Goal: Navigation & Orientation: Find specific page/section

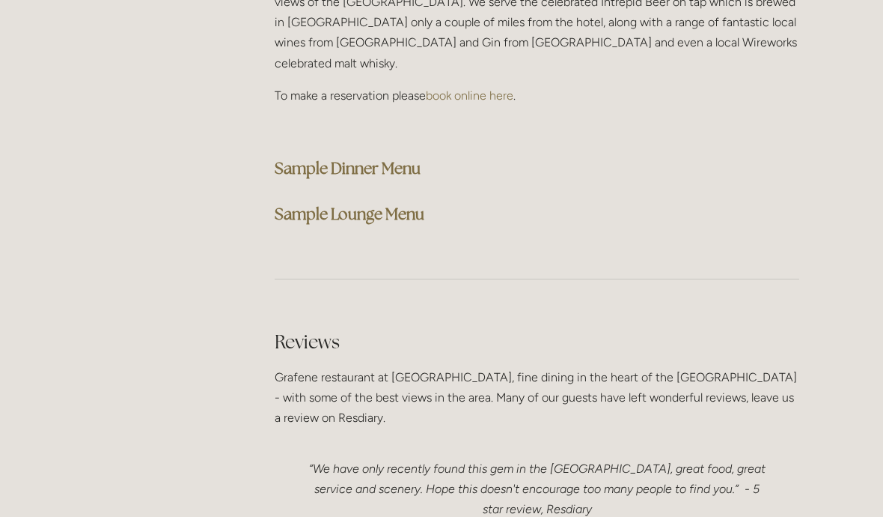
scroll to position [3914, 0]
click at [416, 204] on strong "Sample Lounge Menu" at bounding box center [350, 214] width 150 height 20
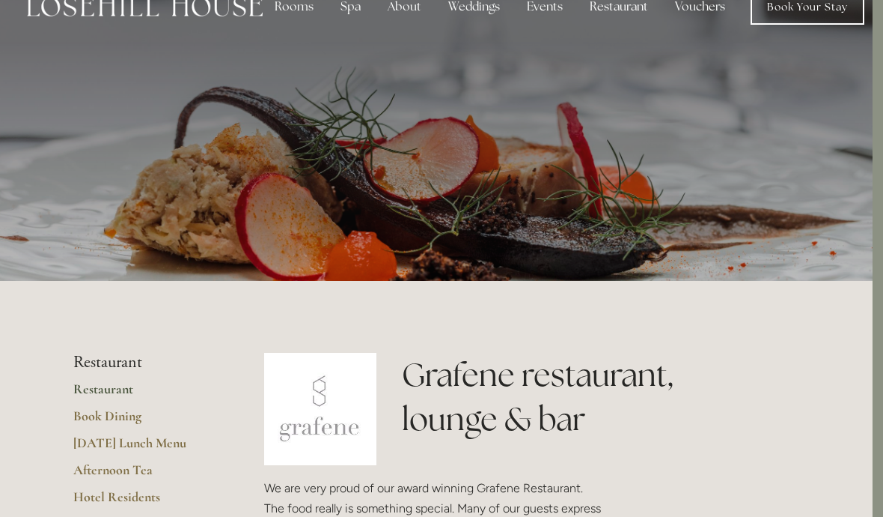
scroll to position [0, 10]
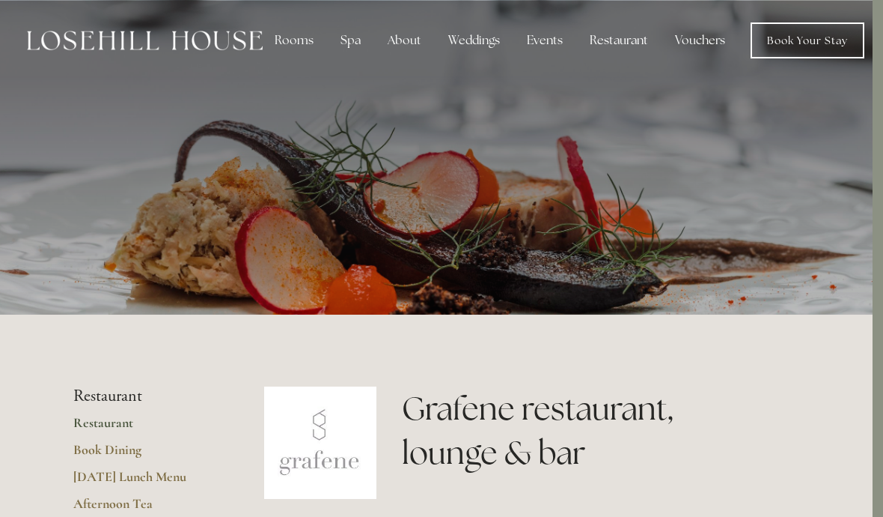
click at [404, 42] on div "About" at bounding box center [405, 40] width 58 height 30
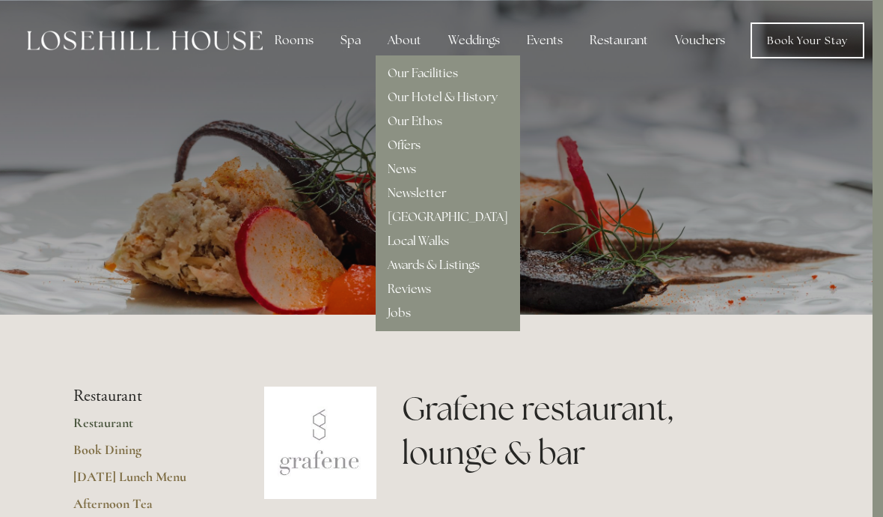
click at [445, 73] on link "Our Facilities" at bounding box center [423, 73] width 70 height 16
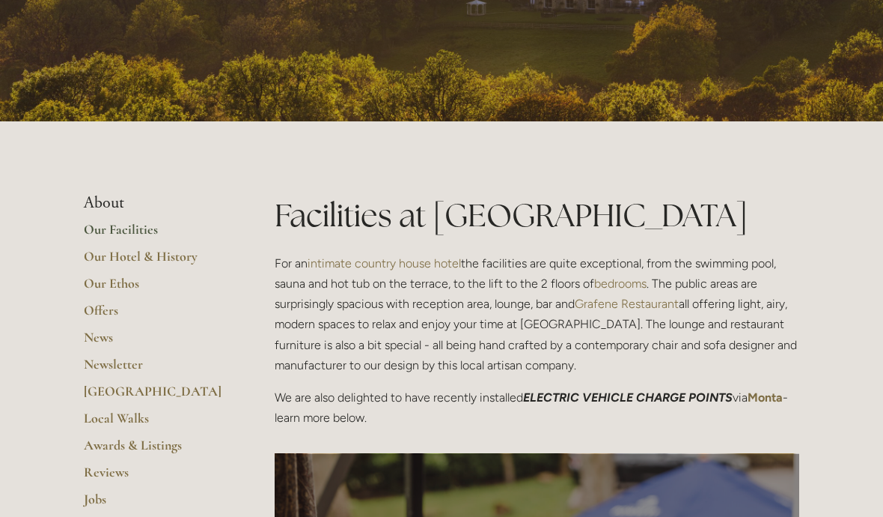
scroll to position [198, 0]
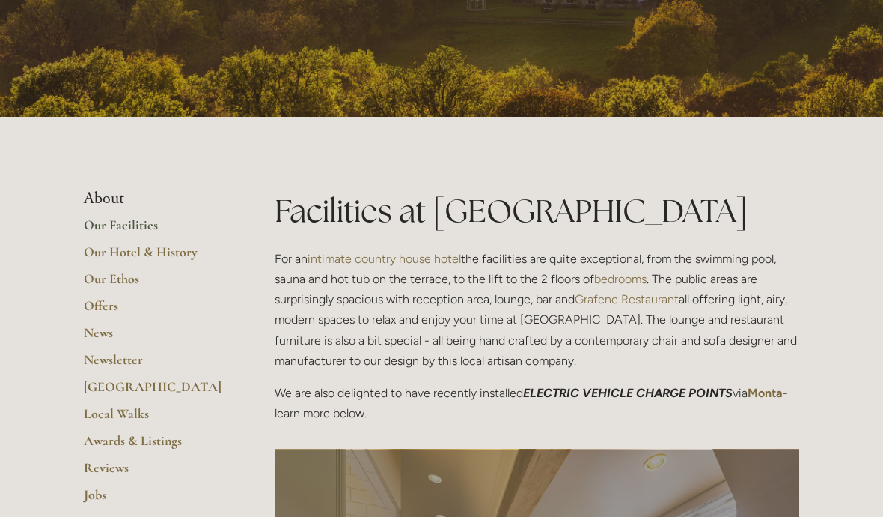
click at [189, 257] on link "Our Hotel & History" at bounding box center [155, 256] width 143 height 27
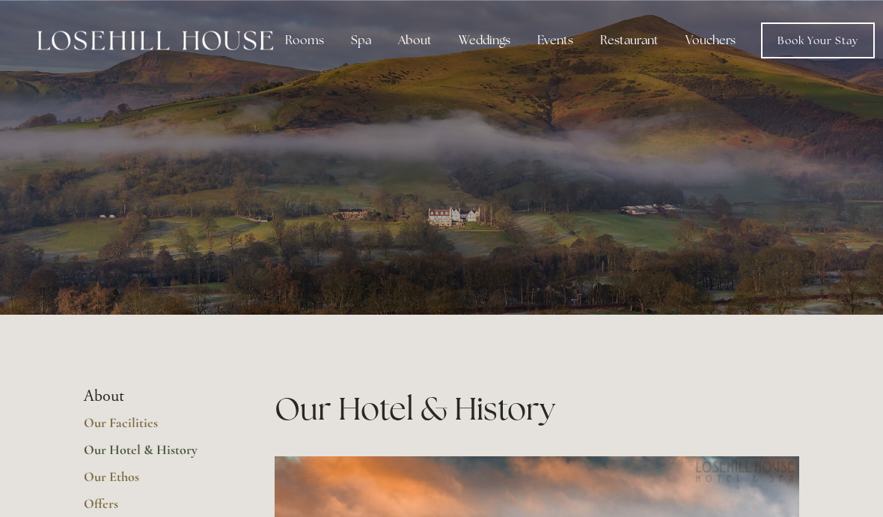
click at [309, 42] on div "Rooms" at bounding box center [304, 40] width 63 height 30
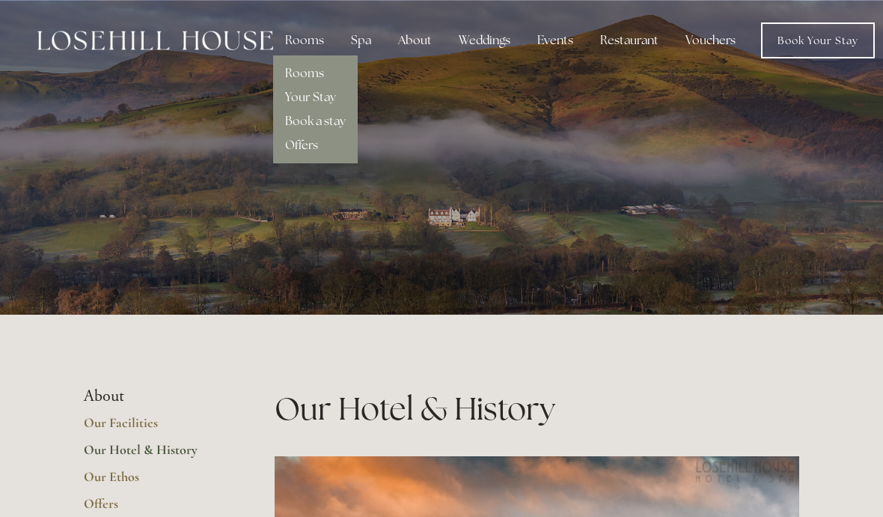
click at [318, 79] on link "Rooms" at bounding box center [304, 73] width 39 height 16
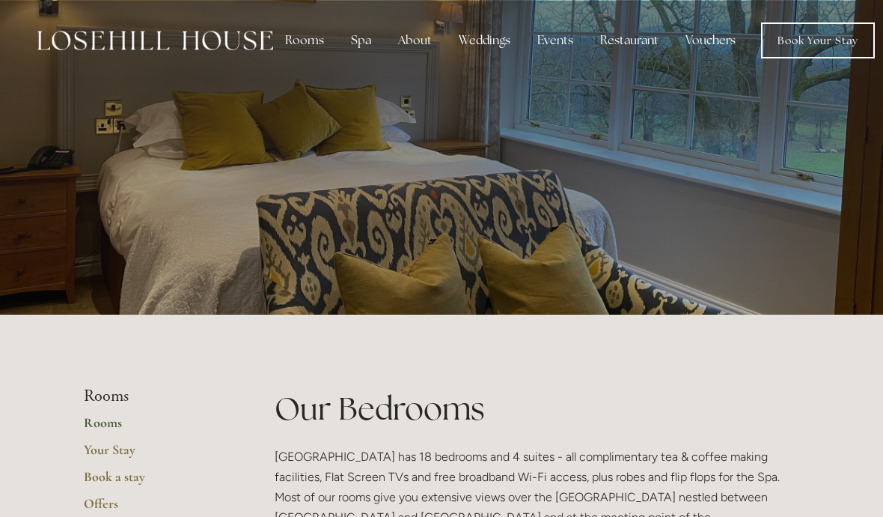
click at [188, 45] on img at bounding box center [155, 40] width 236 height 19
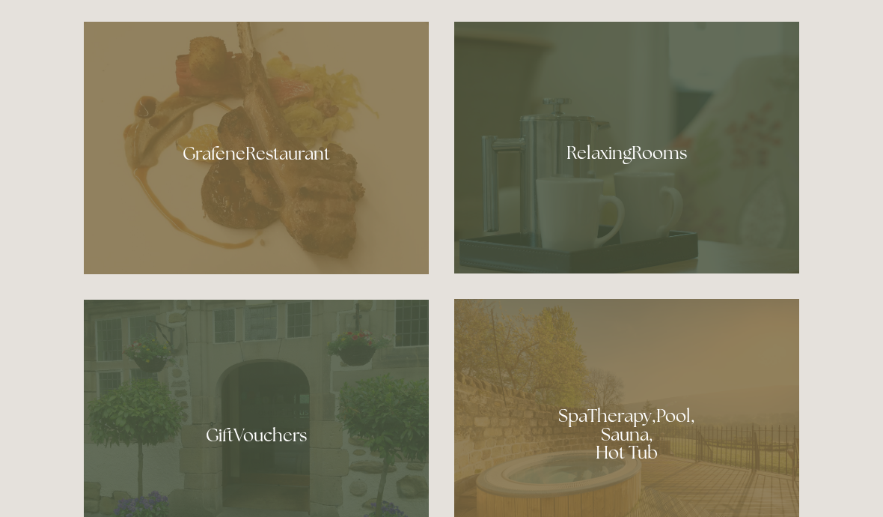
scroll to position [870, 0]
click at [684, 209] on div at bounding box center [626, 148] width 345 height 252
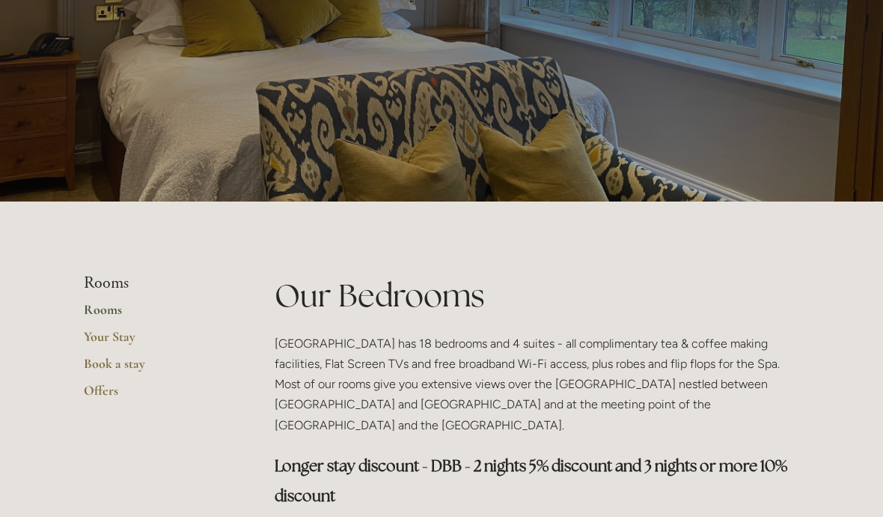
scroll to position [113, 0]
click at [132, 344] on link "Your Stay" at bounding box center [155, 341] width 143 height 27
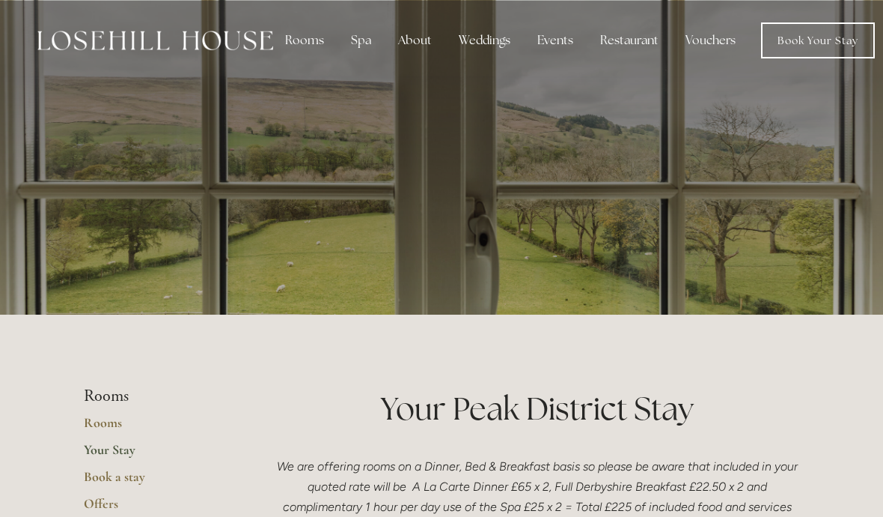
click at [305, 44] on div "Rooms" at bounding box center [304, 40] width 63 height 30
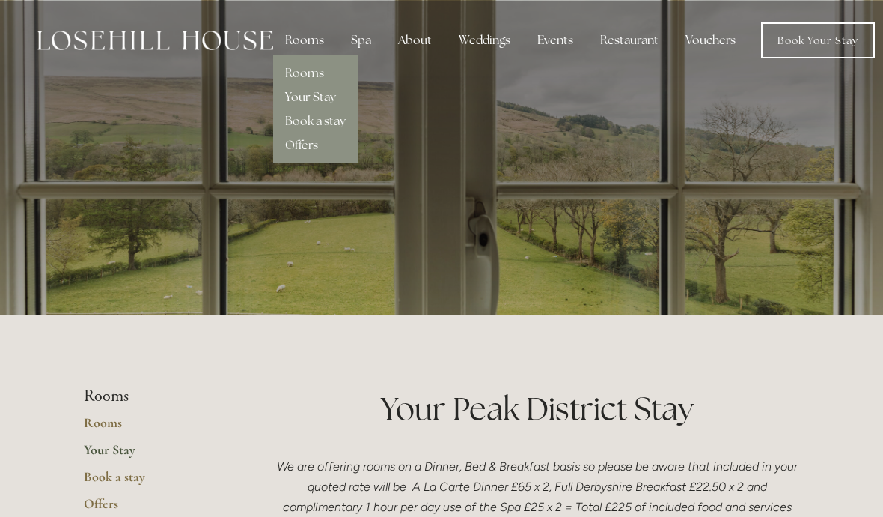
click at [332, 103] on link "Your Stay" at bounding box center [310, 97] width 51 height 16
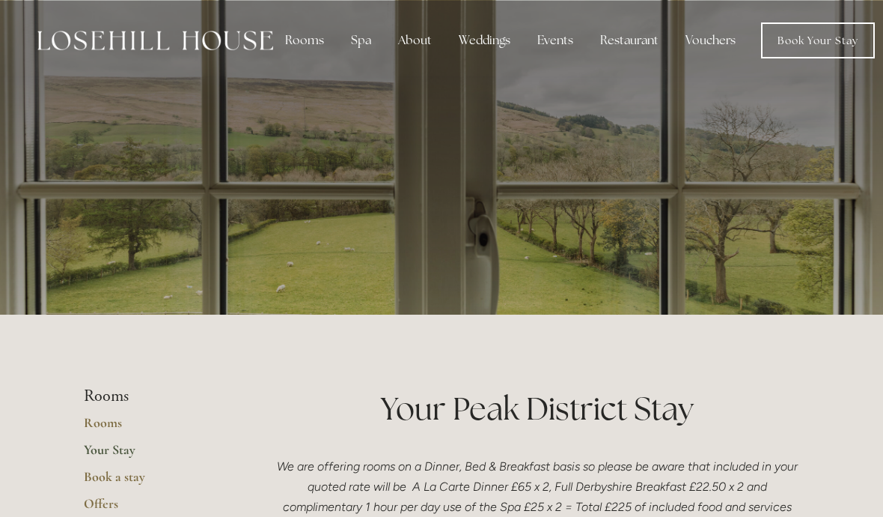
click at [412, 46] on div "About" at bounding box center [415, 40] width 58 height 30
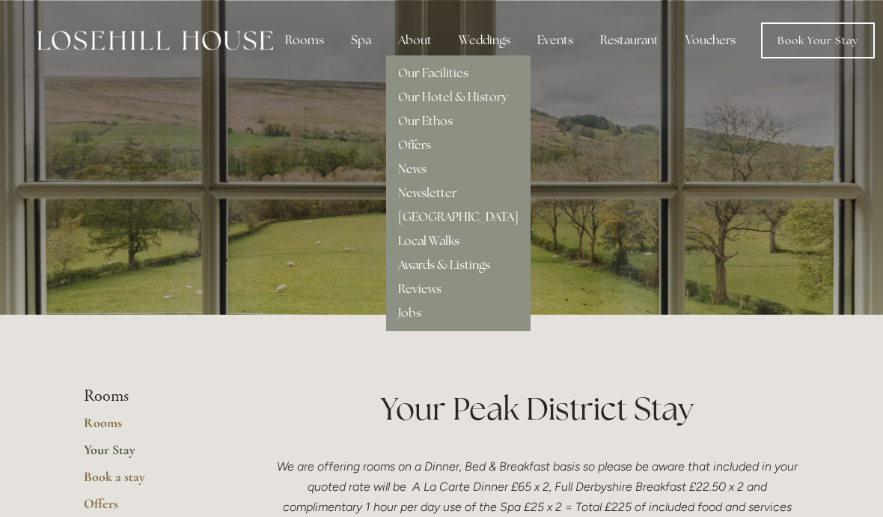
click at [461, 103] on link "Our Hotel & History" at bounding box center [453, 97] width 110 height 16
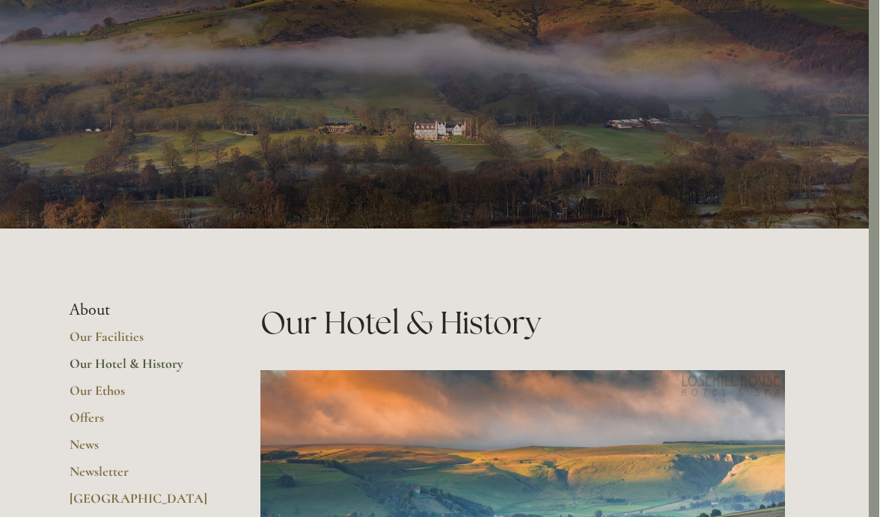
scroll to position [0, 10]
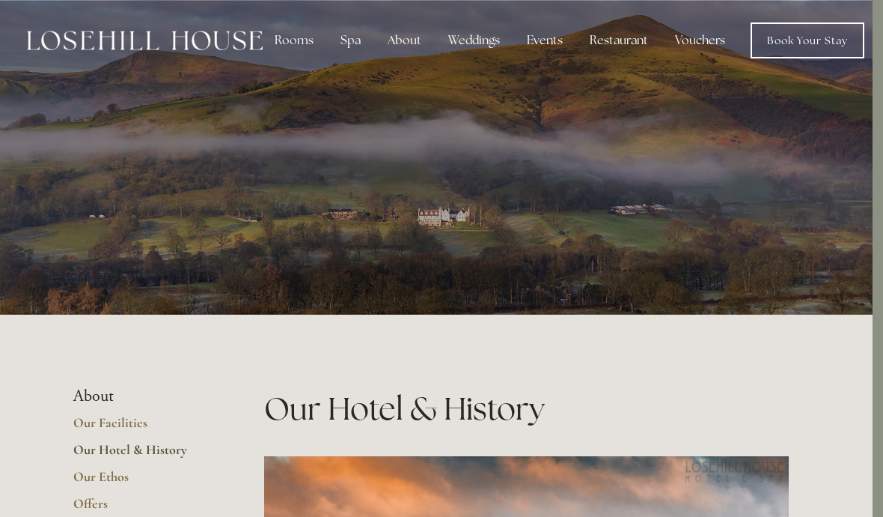
click at [201, 40] on img at bounding box center [145, 40] width 236 height 19
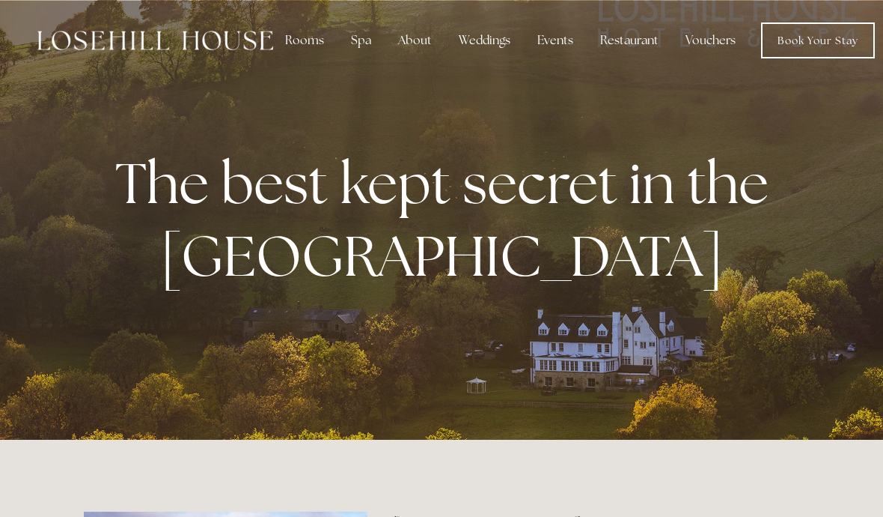
scroll to position [1, 0]
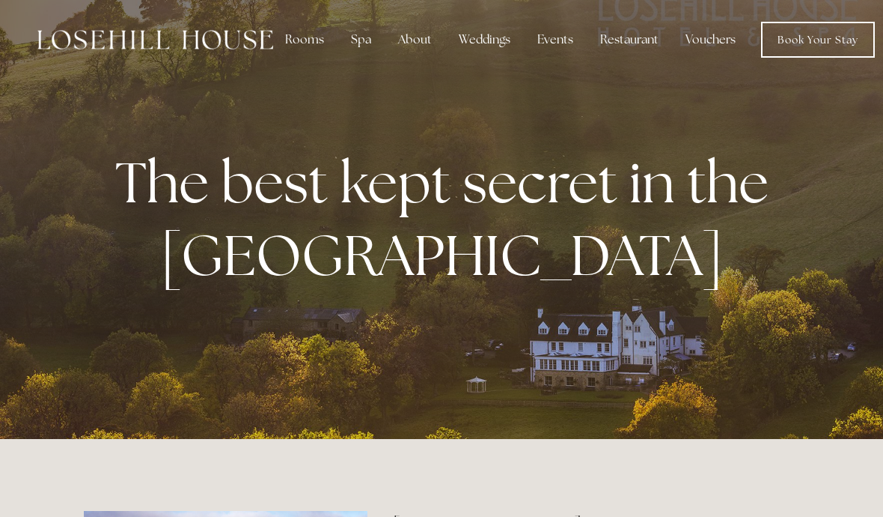
click at [308, 43] on div "Rooms" at bounding box center [304, 40] width 63 height 30
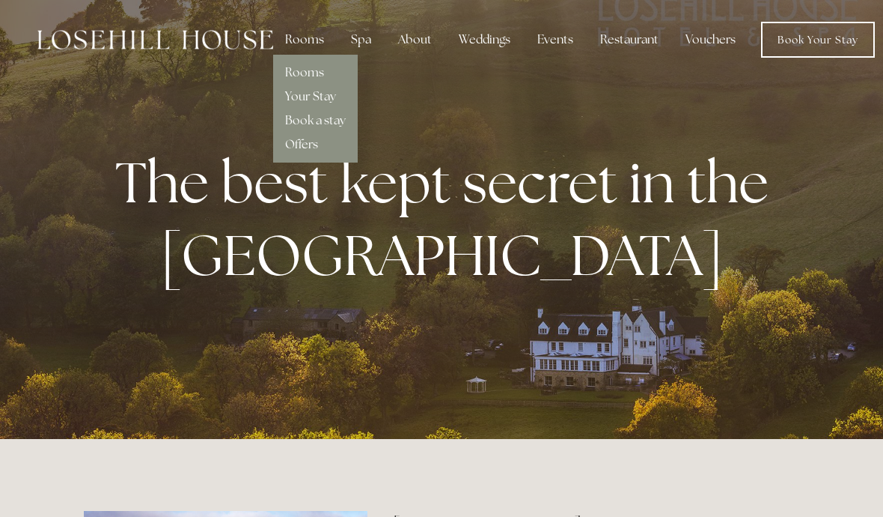
click at [322, 73] on link "Rooms" at bounding box center [304, 72] width 39 height 16
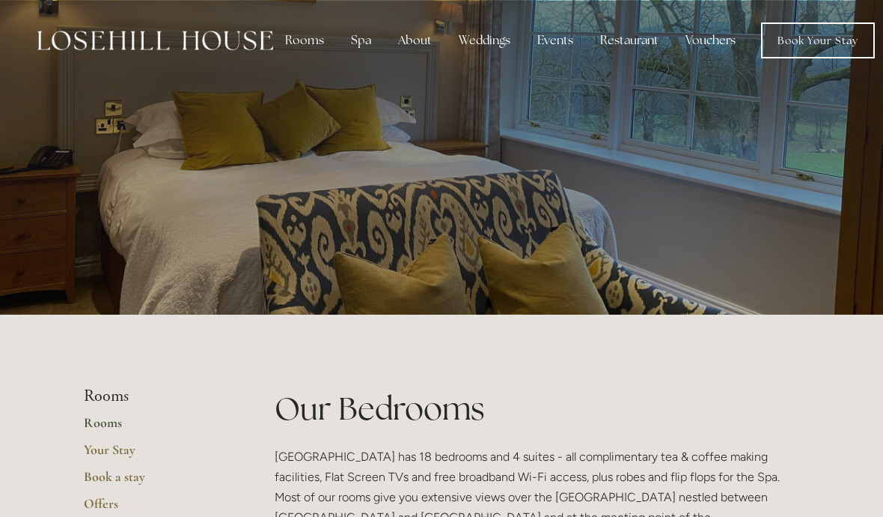
click at [632, 45] on div "Restaurant" at bounding box center [629, 40] width 82 height 30
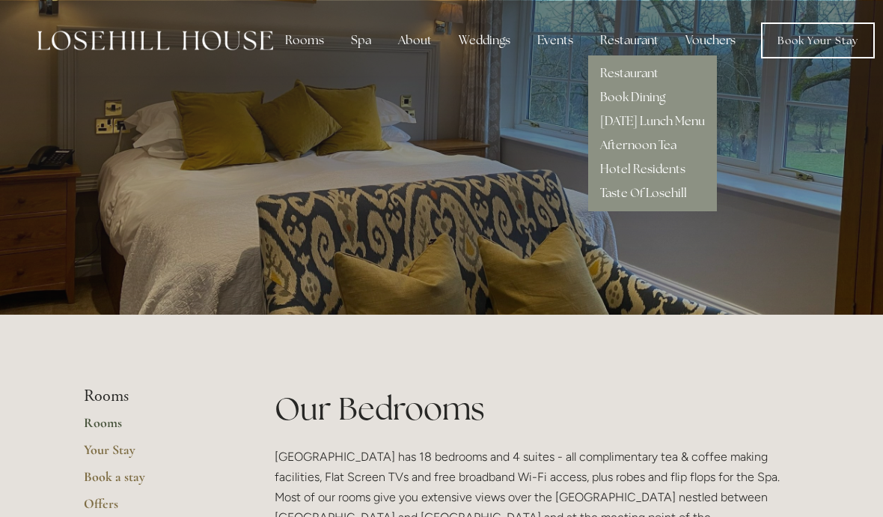
click at [648, 73] on link "Restaurant" at bounding box center [629, 73] width 58 height 16
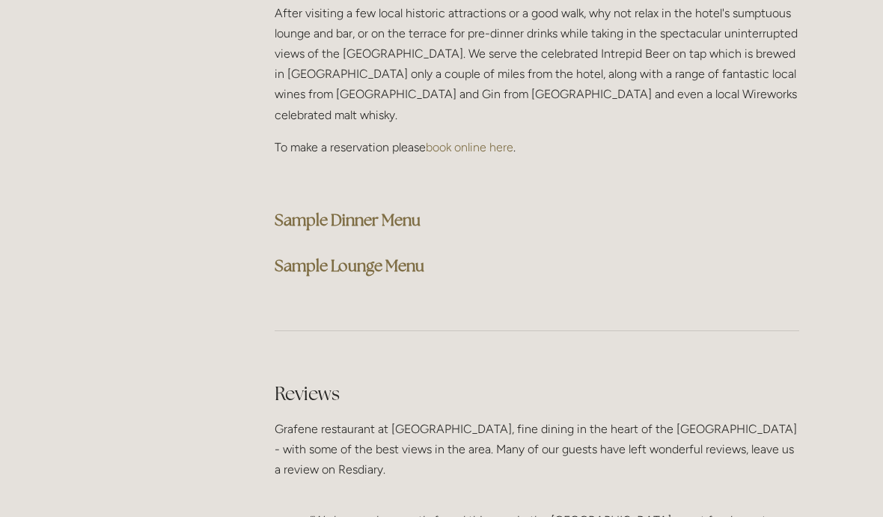
scroll to position [3867, 0]
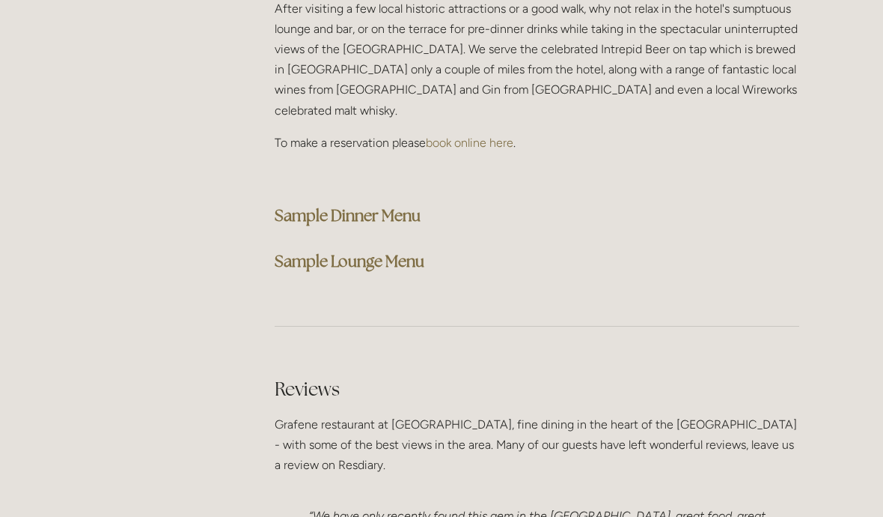
click at [416, 205] on strong "Sample Dinner Menu" at bounding box center [348, 215] width 146 height 20
